Goal: Information Seeking & Learning: Stay updated

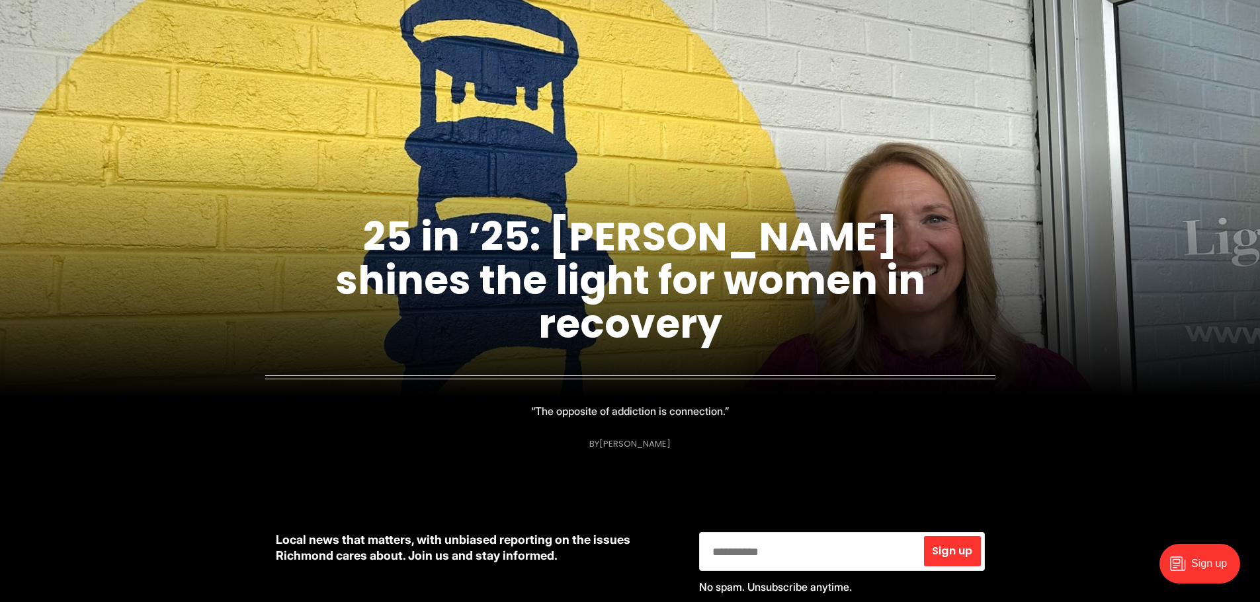
scroll to position [132, 0]
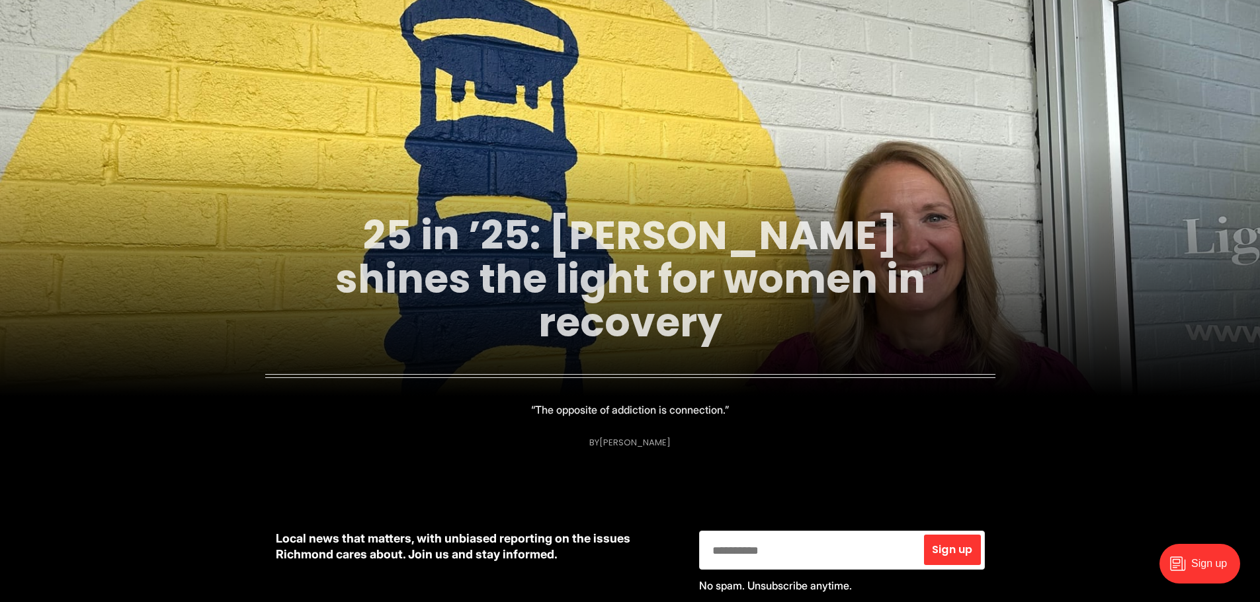
click at [522, 266] on link "25 in ’25: Emily DuBose shines the light for women in recovery" at bounding box center [630, 279] width 590 height 143
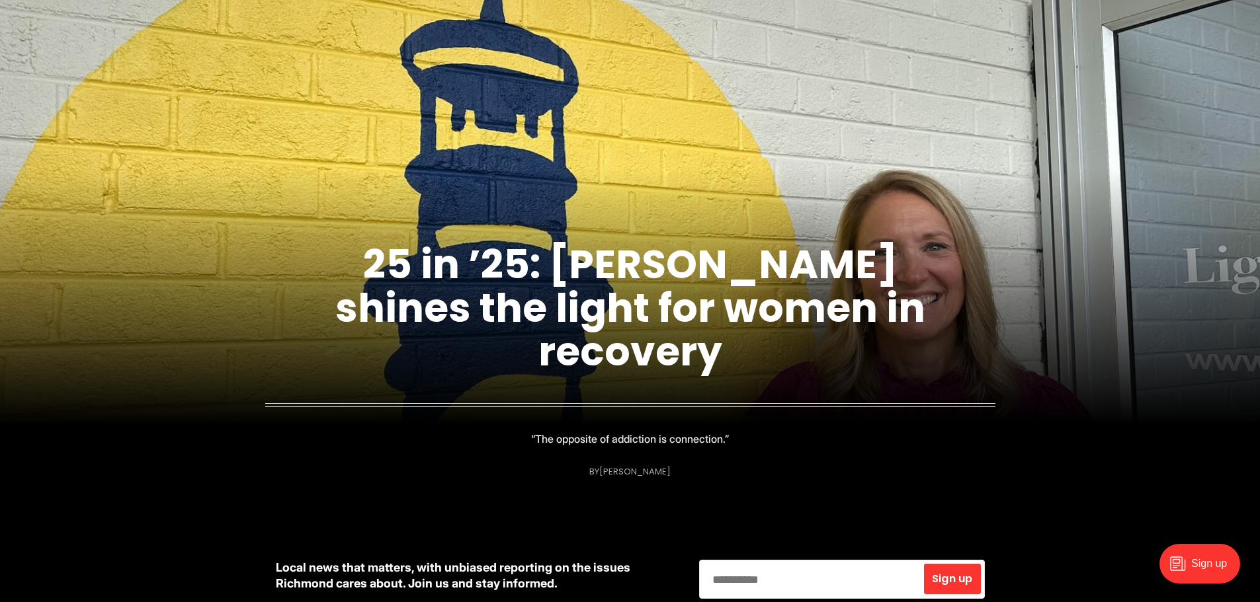
scroll to position [0, 0]
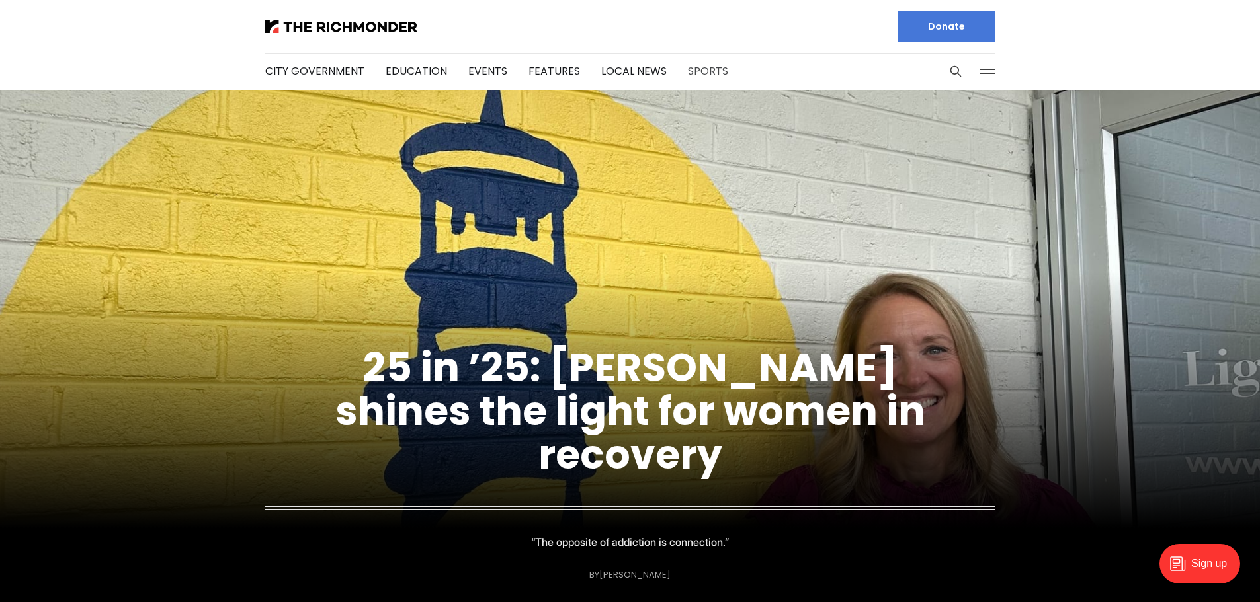
click at [696, 75] on link "Sports" at bounding box center [708, 70] width 40 height 15
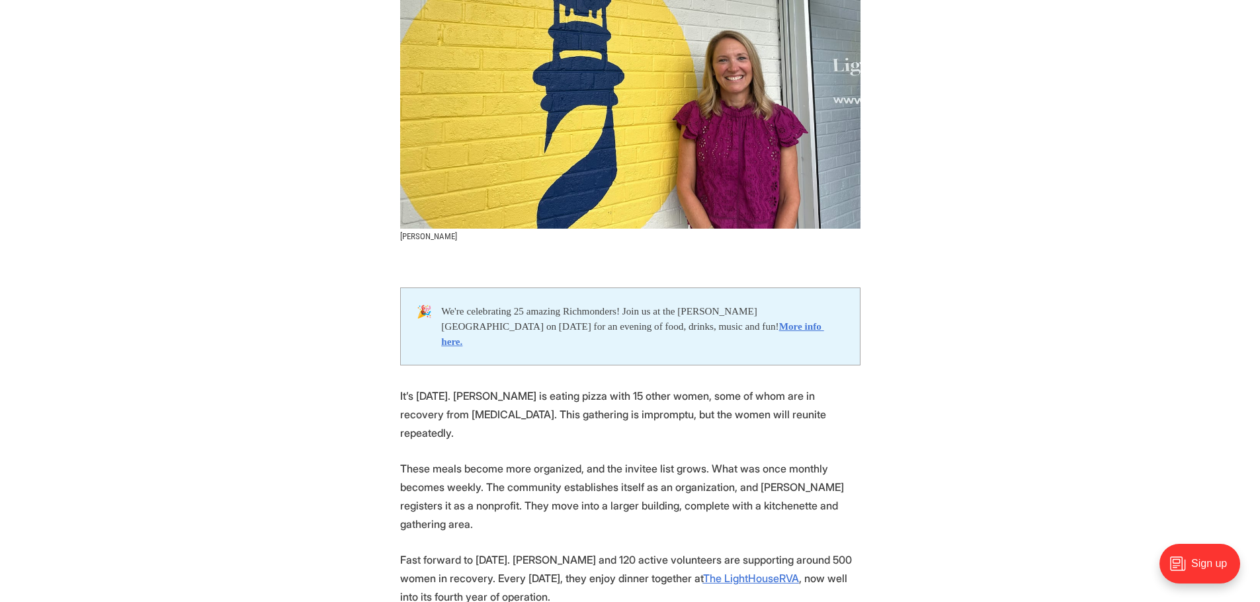
scroll to position [264, 0]
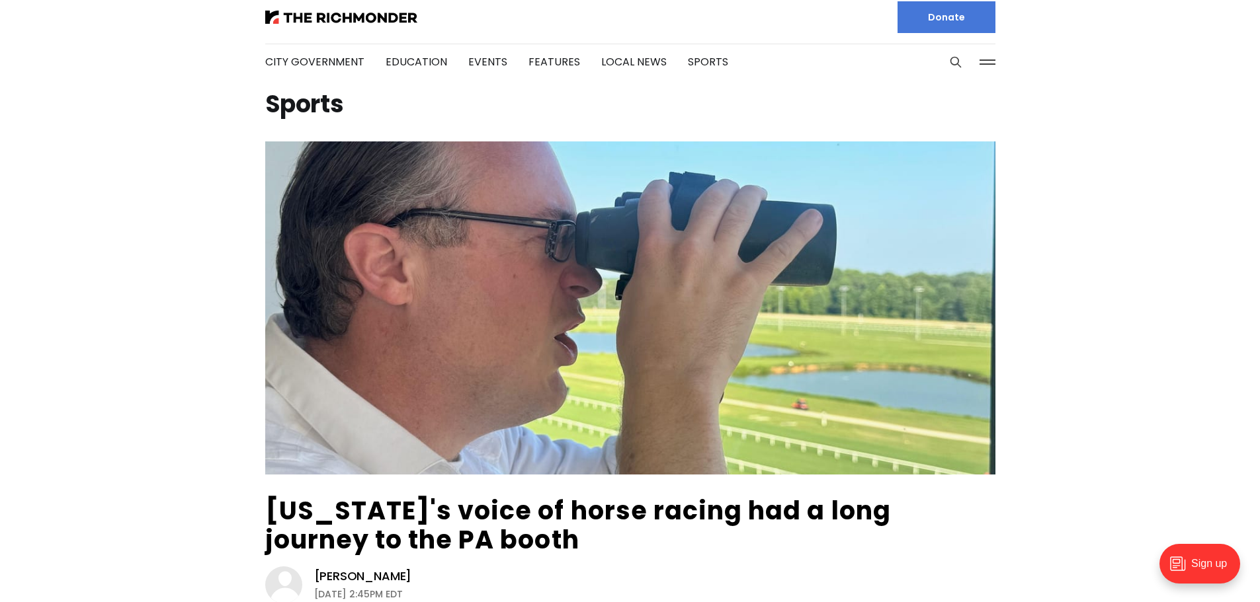
scroll to position [132, 0]
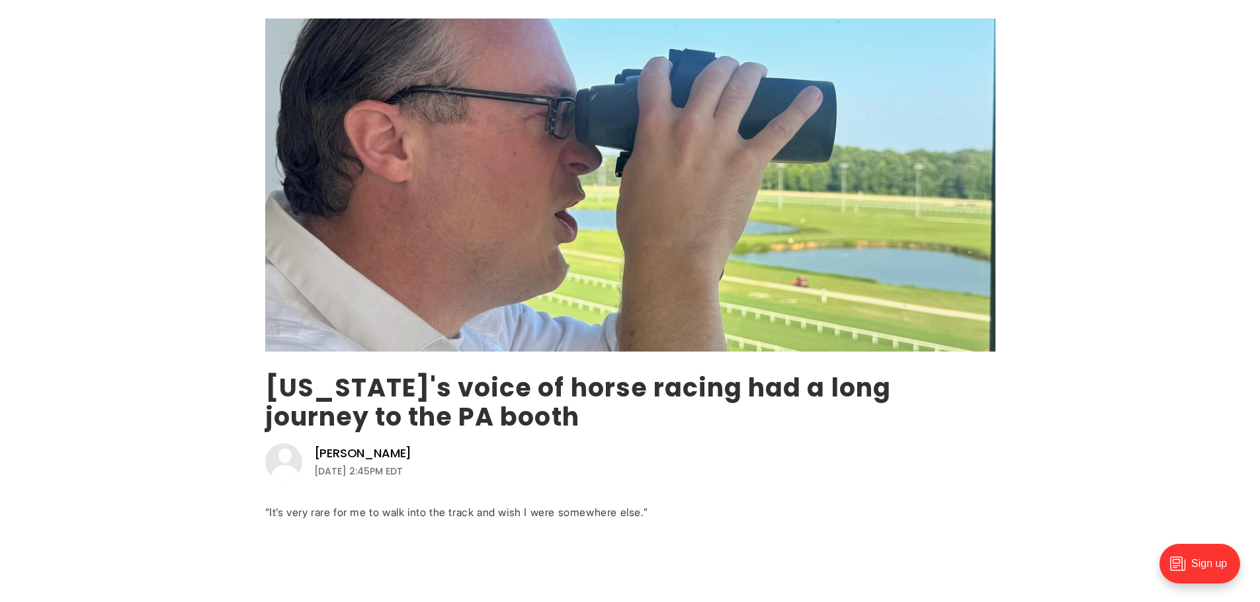
click at [319, 399] on link "Virginia's voice of horse racing had a long journey to the PA booth" at bounding box center [577, 402] width 625 height 64
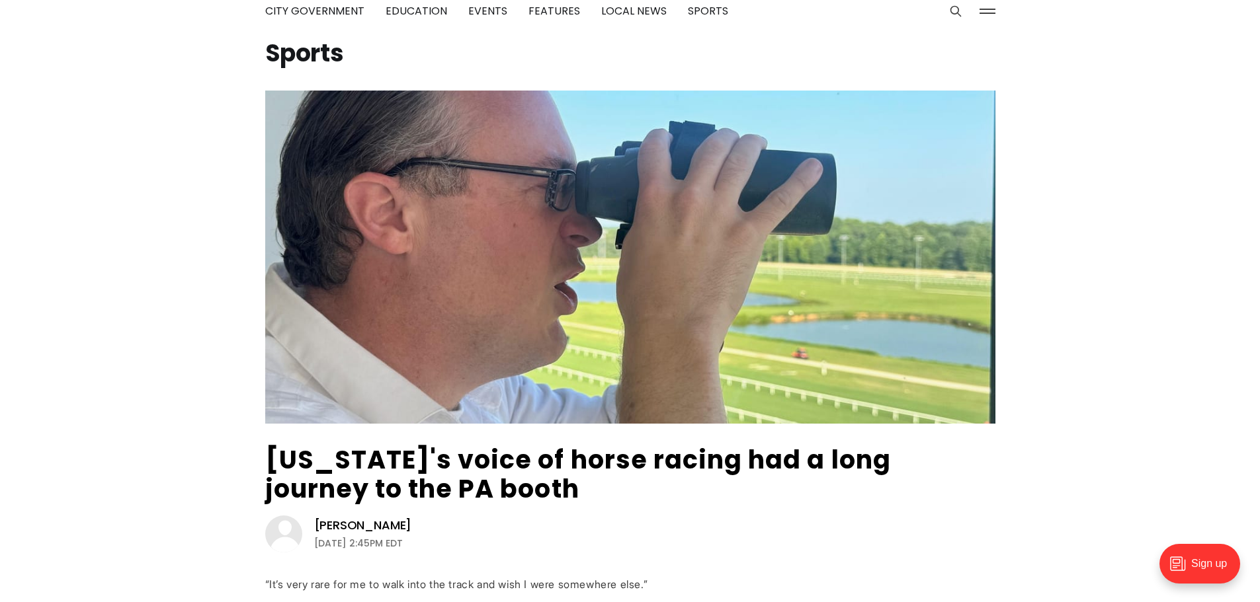
scroll to position [0, 0]
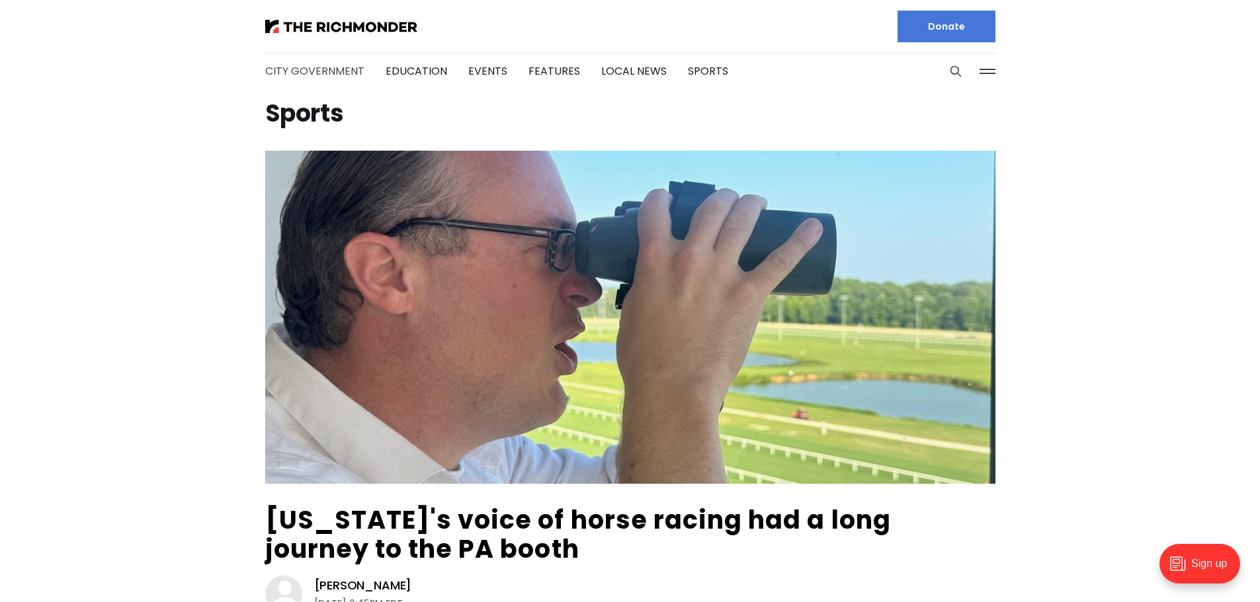
click at [304, 65] on link "City Government" at bounding box center [314, 70] width 99 height 15
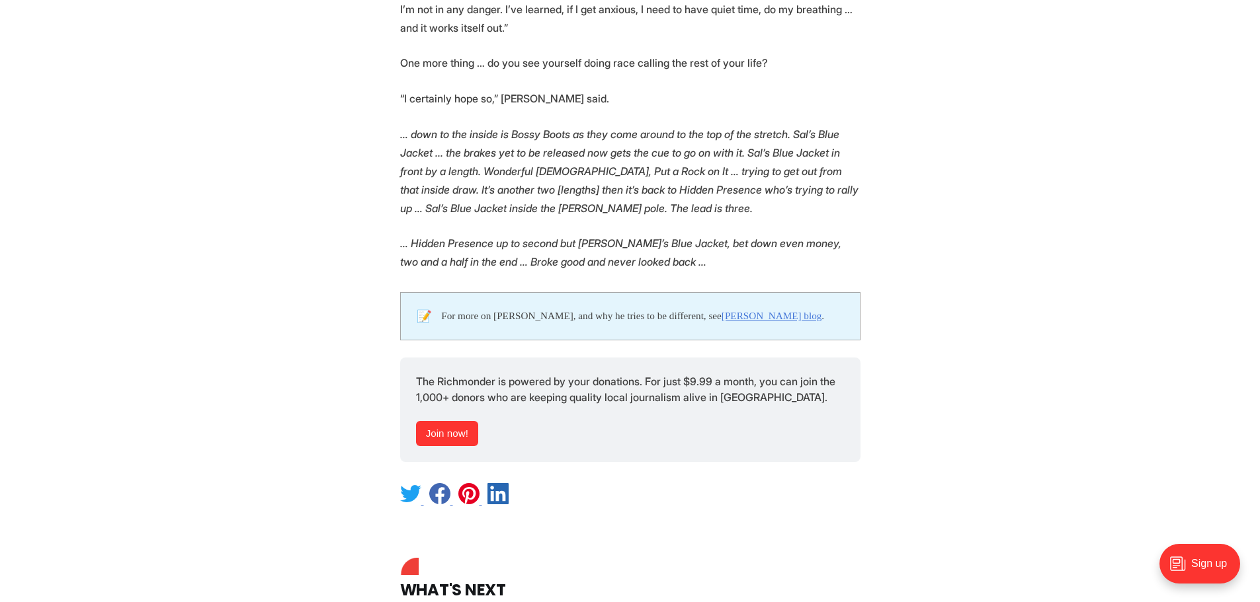
scroll to position [3107, 0]
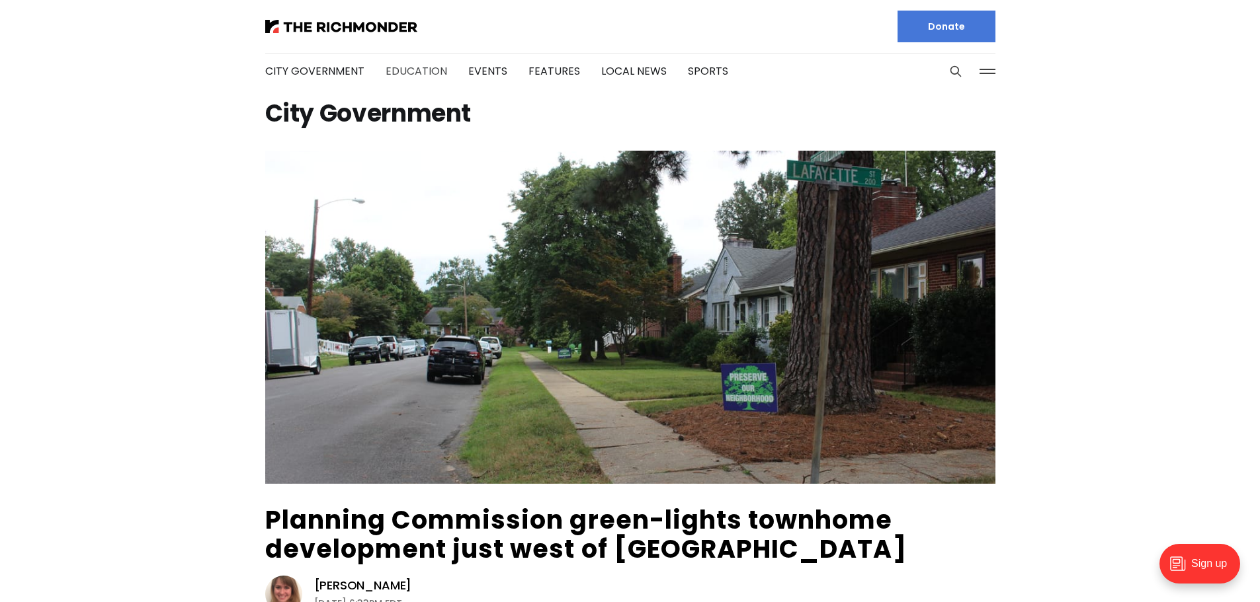
click at [411, 67] on link "Education" at bounding box center [415, 70] width 61 height 15
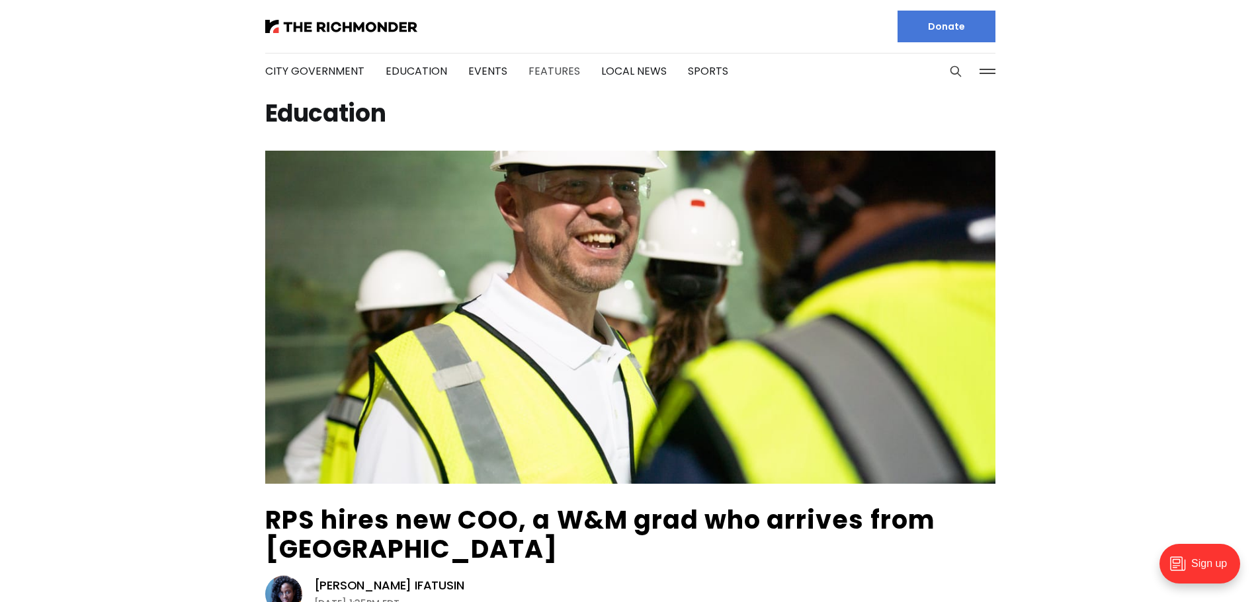
click at [543, 67] on link "Features" at bounding box center [554, 70] width 52 height 15
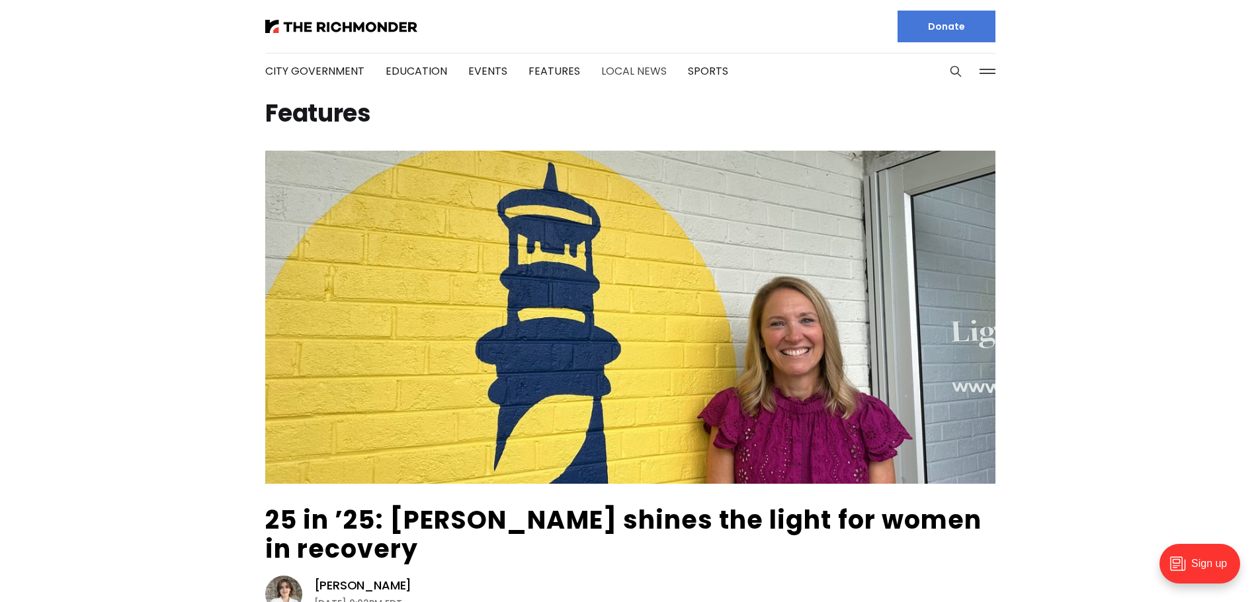
click at [623, 75] on link "Local News" at bounding box center [633, 70] width 65 height 15
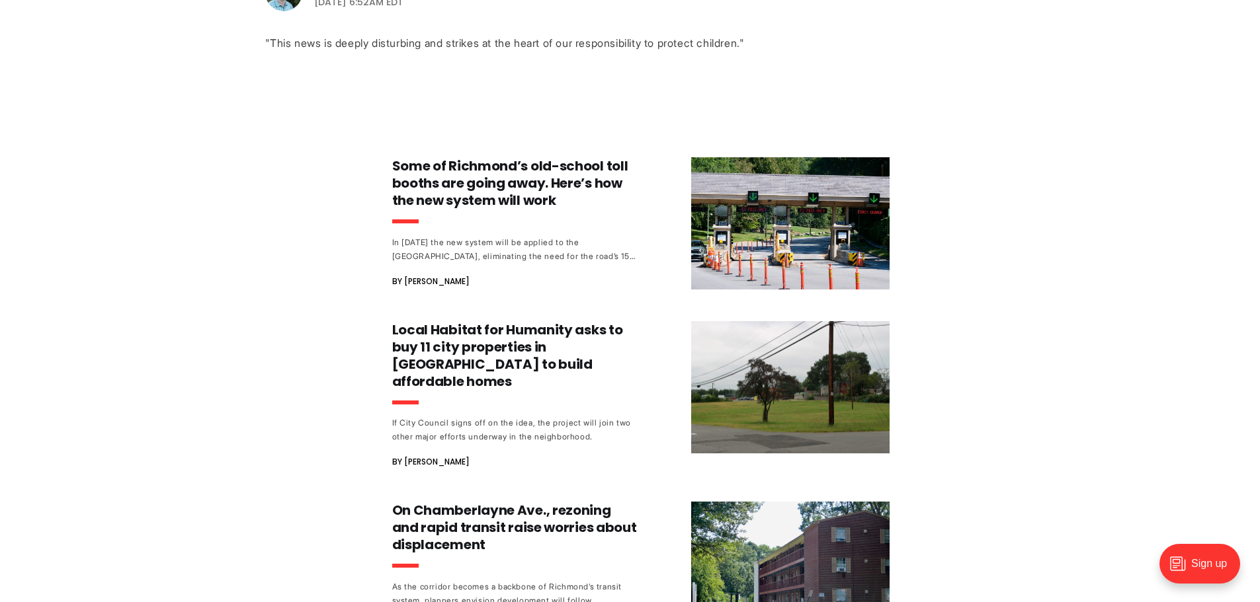
scroll to position [727, 0]
